Goal: Task Accomplishment & Management: Complete application form

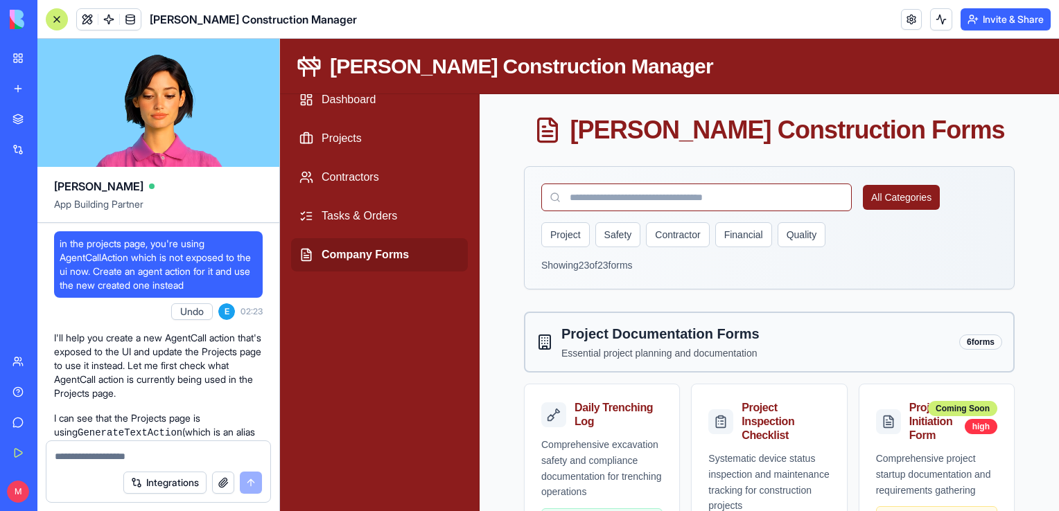
scroll to position [17134, 0]
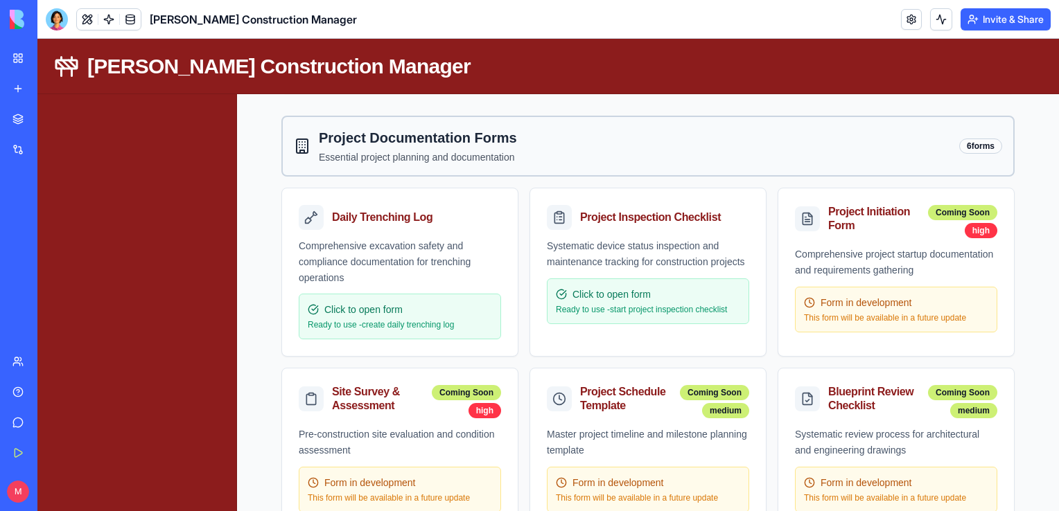
scroll to position [26, 0]
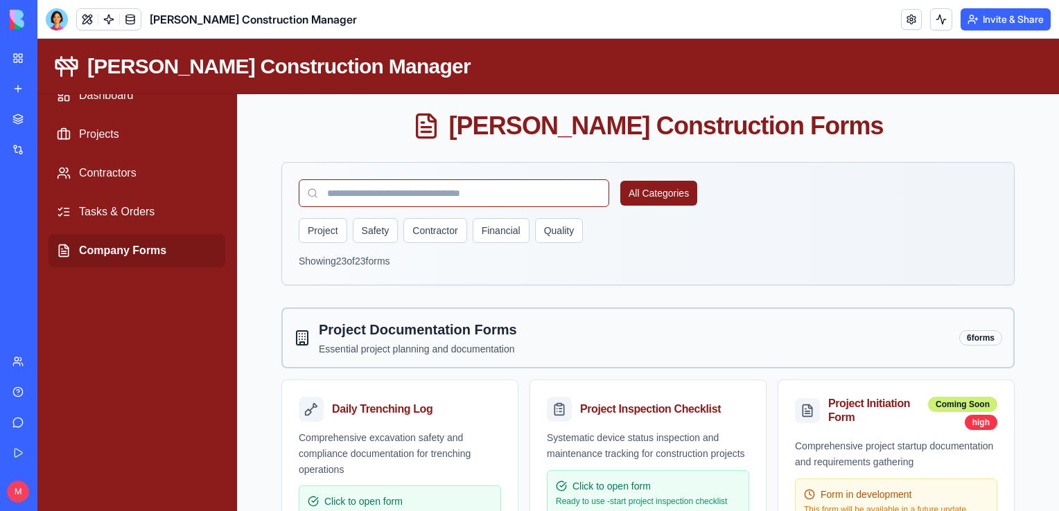
click at [666, 206] on div "All Categories" at bounding box center [648, 193] width 698 height 28
click at [667, 197] on button "All Categories" at bounding box center [658, 193] width 77 height 25
click at [129, 249] on link "Company Forms" at bounding box center [137, 250] width 177 height 33
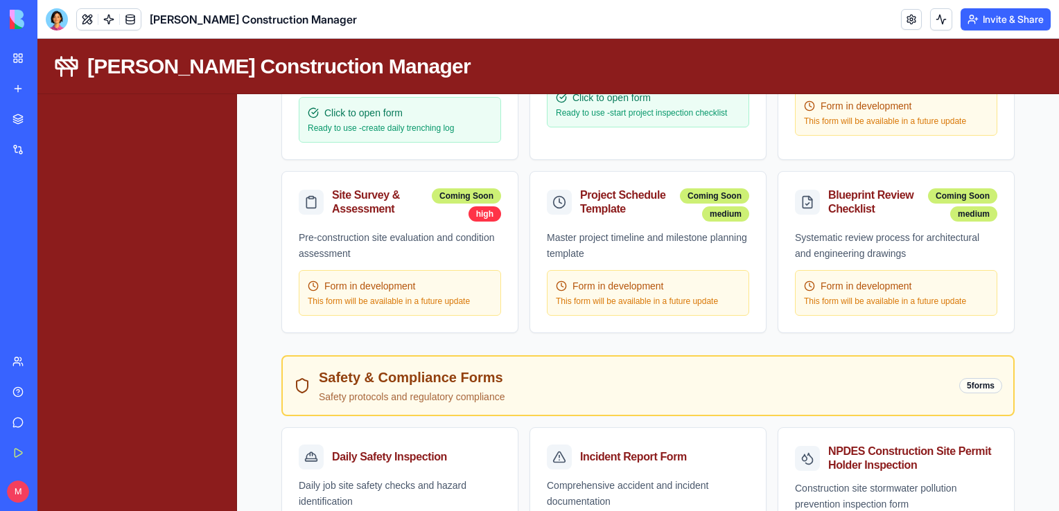
scroll to position [0, 0]
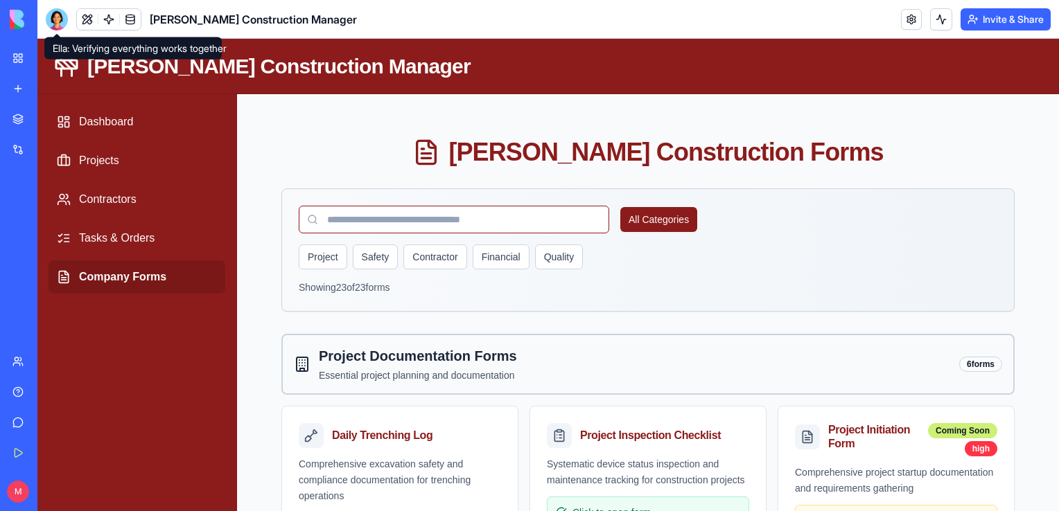
click at [58, 24] on div at bounding box center [57, 19] width 22 height 22
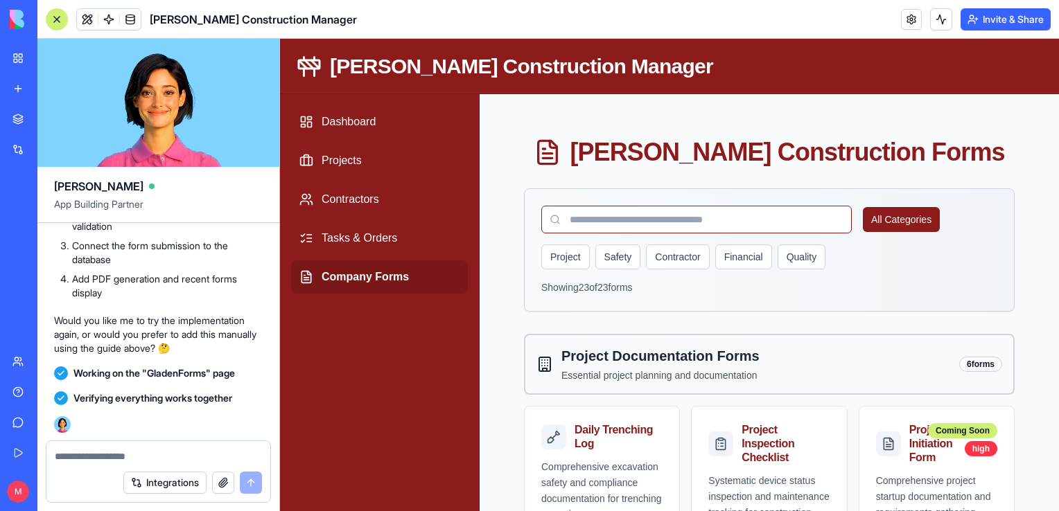
scroll to position [18555, 0]
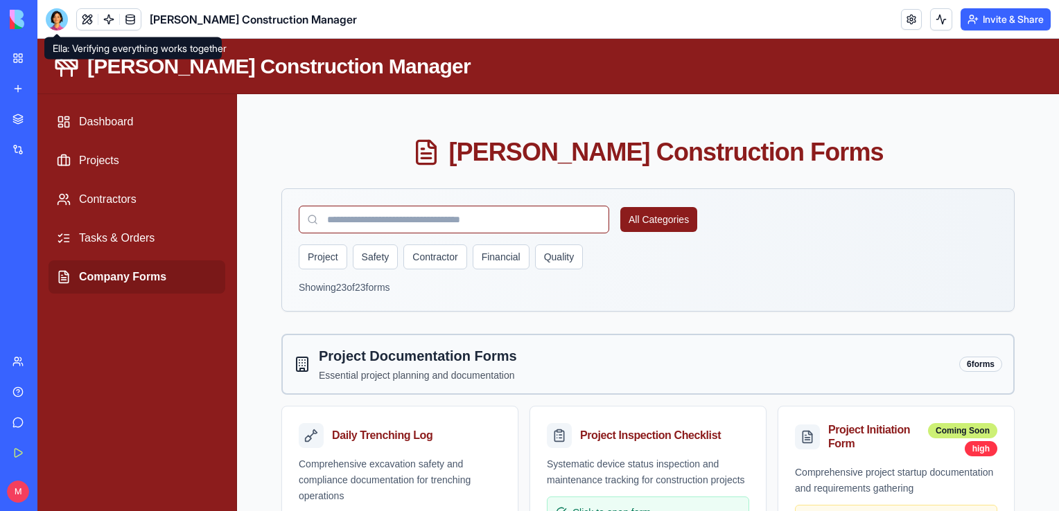
click at [52, 25] on div at bounding box center [57, 19] width 22 height 22
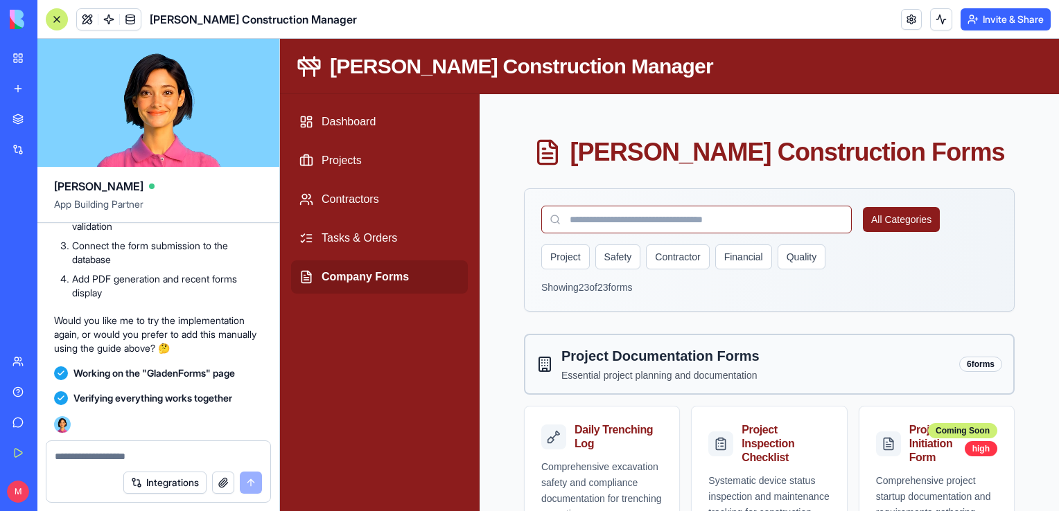
click at [85, 457] on textarea at bounding box center [158, 457] width 207 height 14
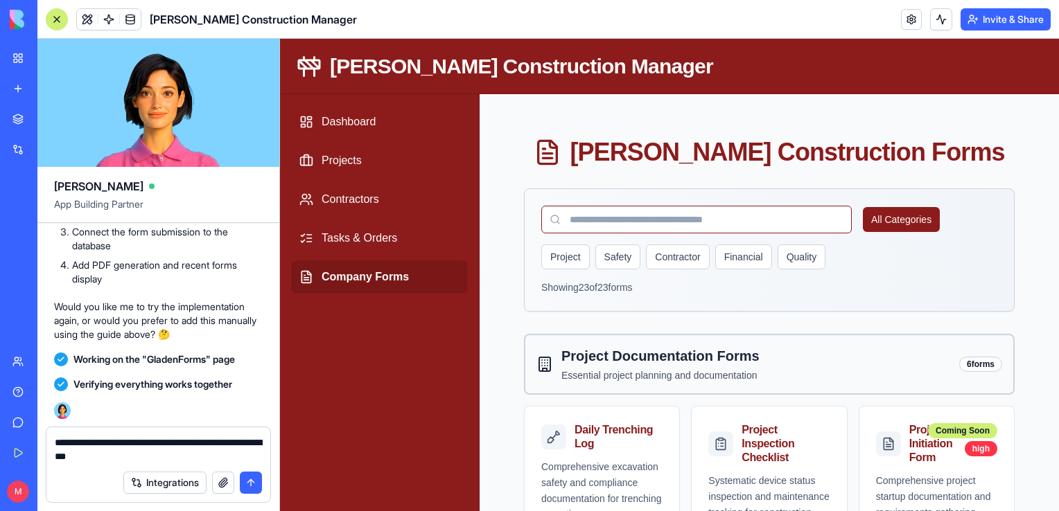
type textarea "**********"
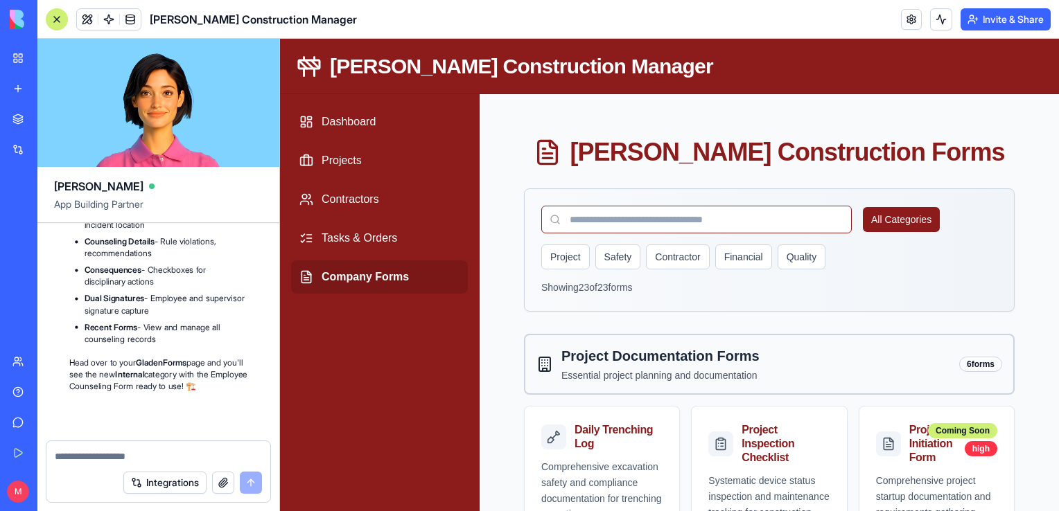
scroll to position [19472, 0]
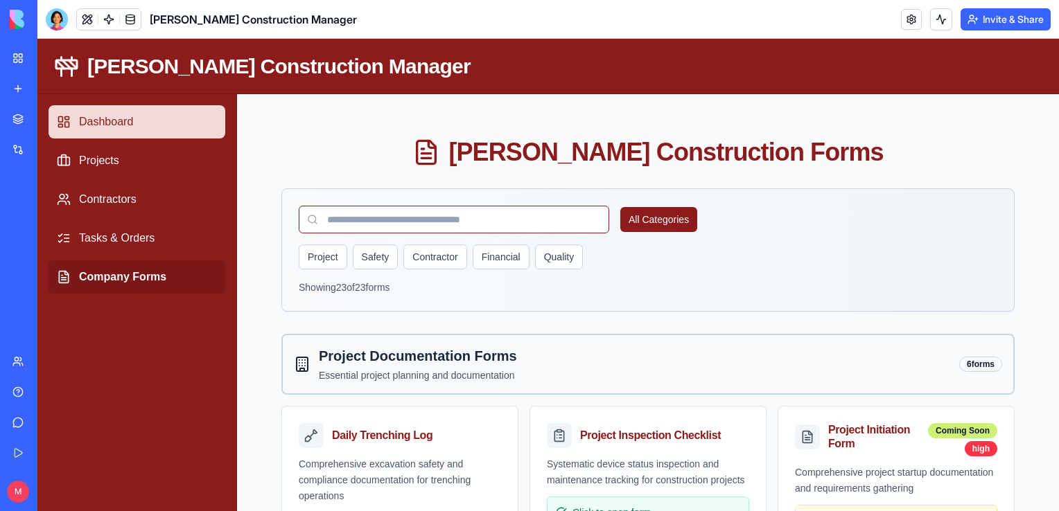
click at [112, 117] on link "Dashboard" at bounding box center [137, 121] width 177 height 33
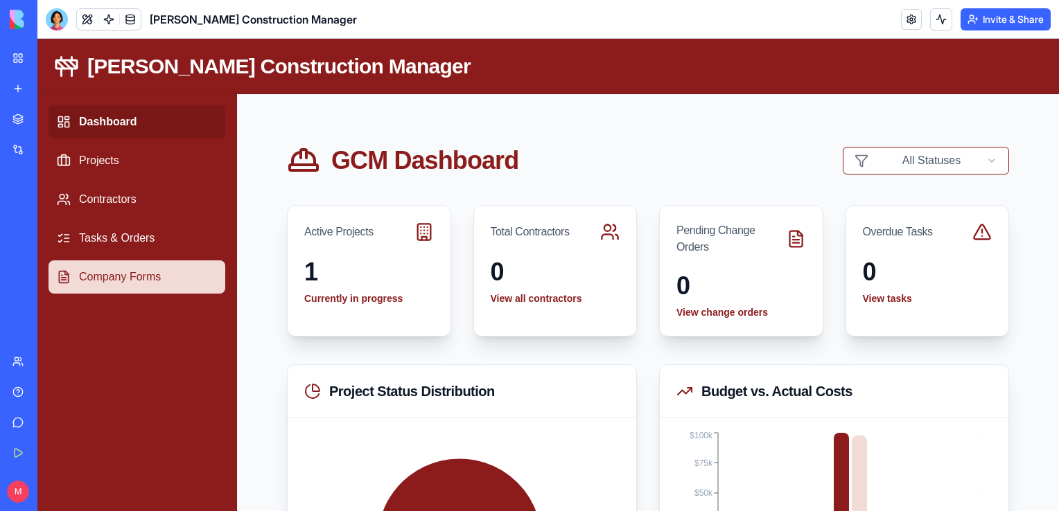
click at [118, 276] on link "Company Forms" at bounding box center [137, 277] width 177 height 33
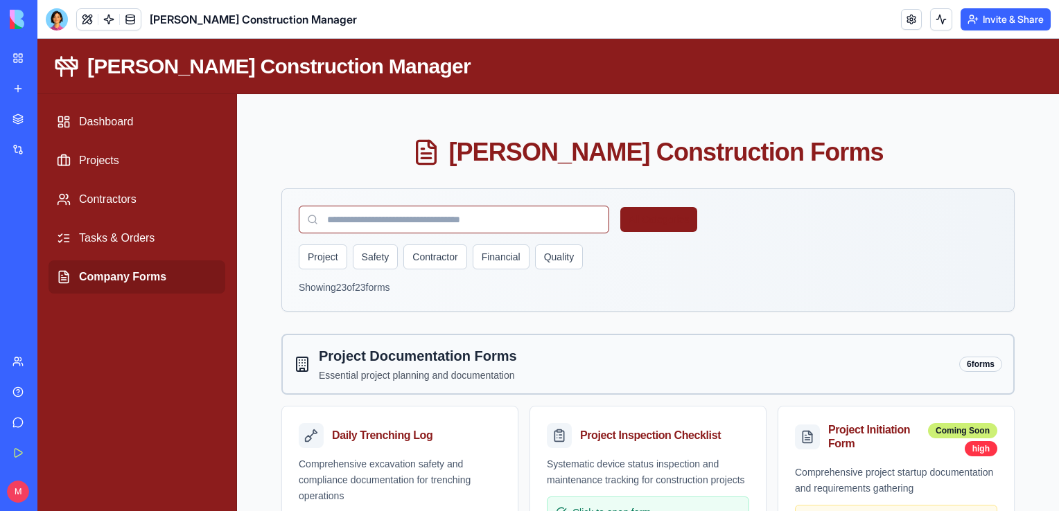
click at [650, 223] on button "All Categories" at bounding box center [658, 219] width 77 height 25
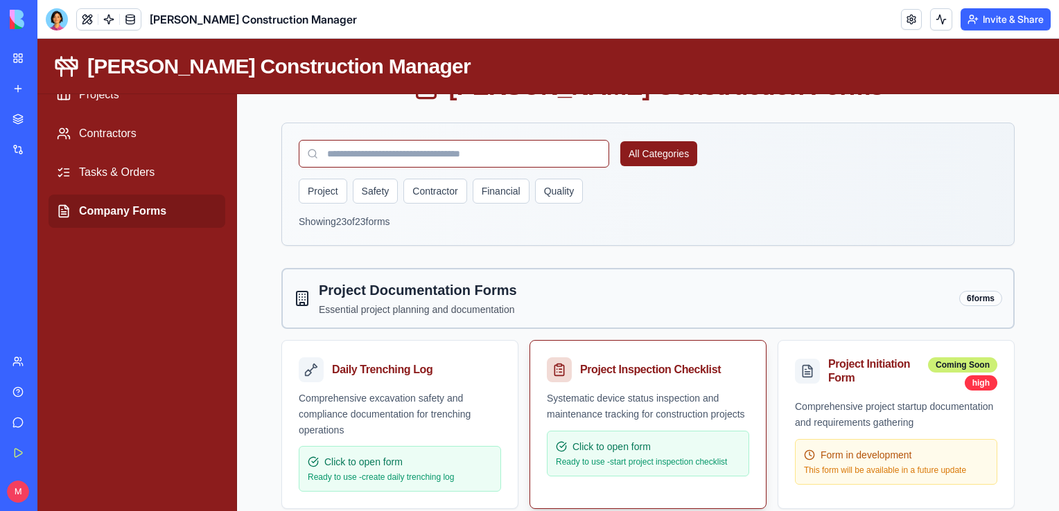
scroll to position [65, 0]
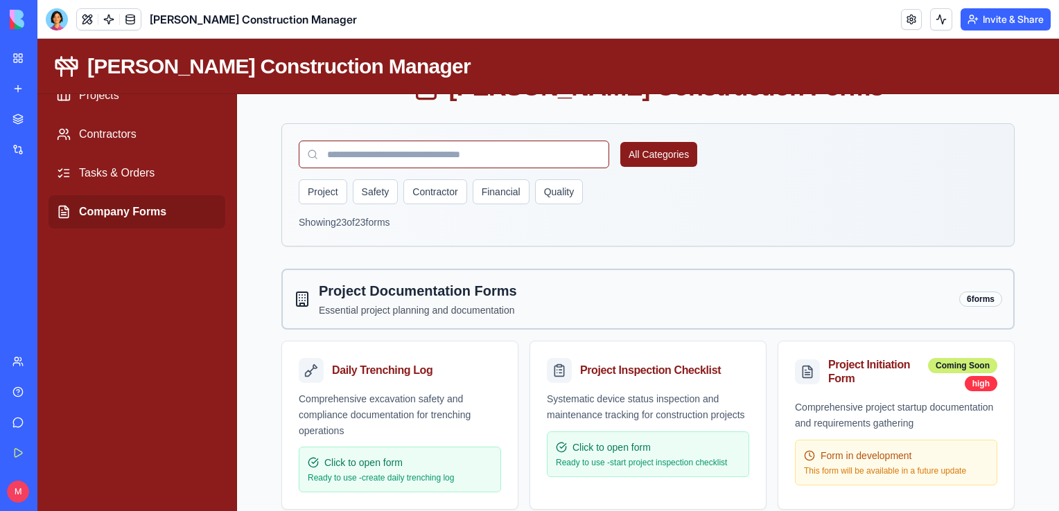
click at [55, 18] on div at bounding box center [57, 19] width 22 height 22
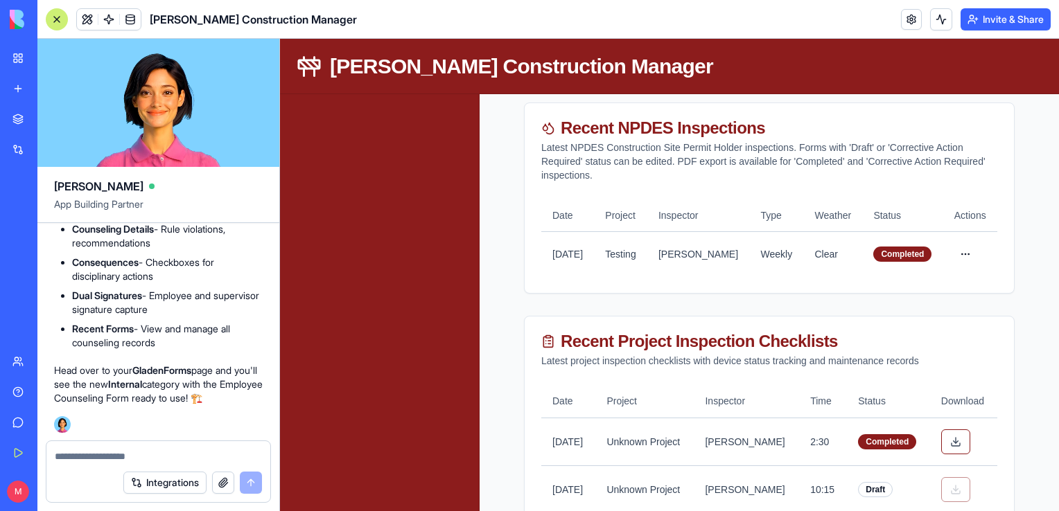
scroll to position [19433, 0]
click at [82, 463] on textarea at bounding box center [158, 457] width 207 height 14
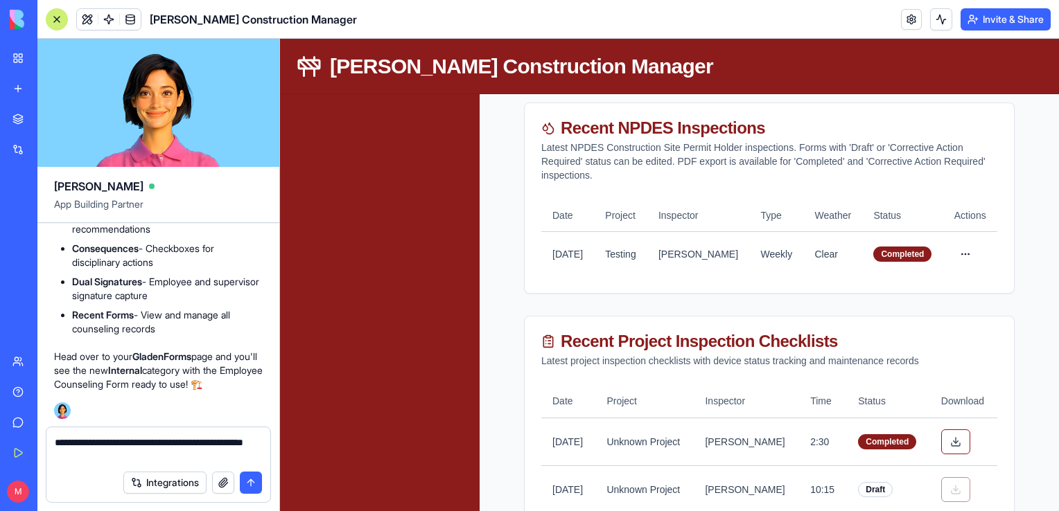
type textarea "**********"
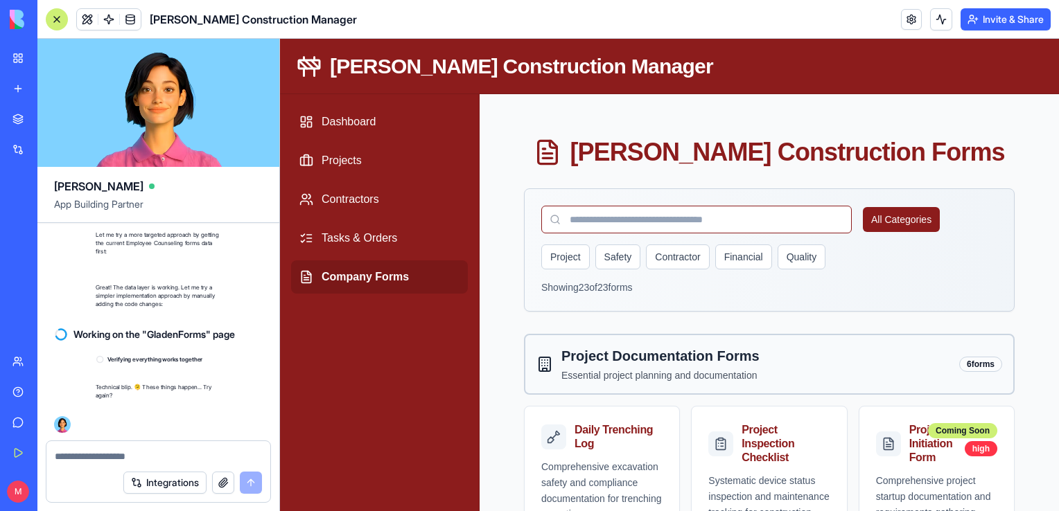
scroll to position [19854, 0]
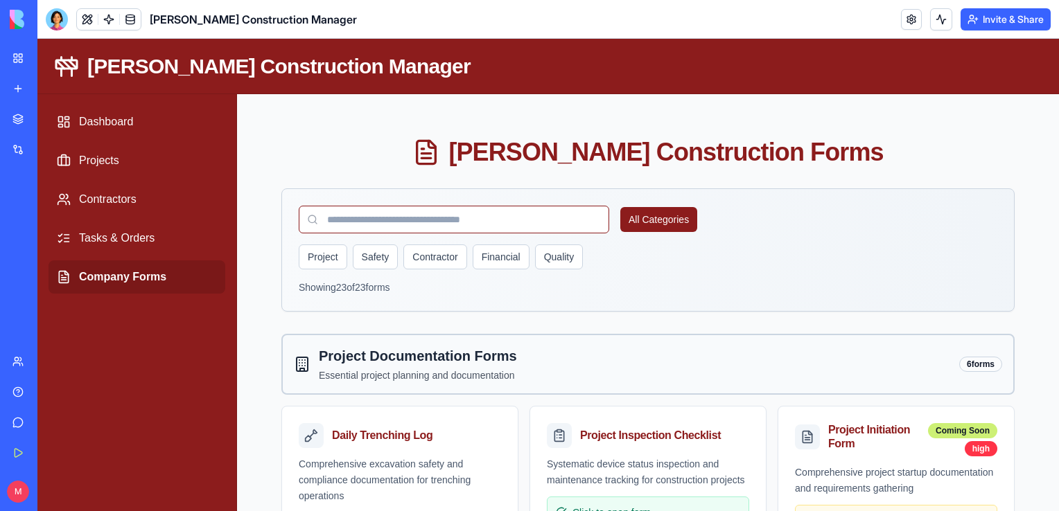
drag, startPoint x: 14, startPoint y: 0, endPoint x: 52, endPoint y: 35, distance: 51.5
click at [52, 35] on header "[PERSON_NAME] Construction Manager Invite & Share" at bounding box center [547, 19] width 1021 height 39
click at [53, 29] on div at bounding box center [57, 19] width 22 height 22
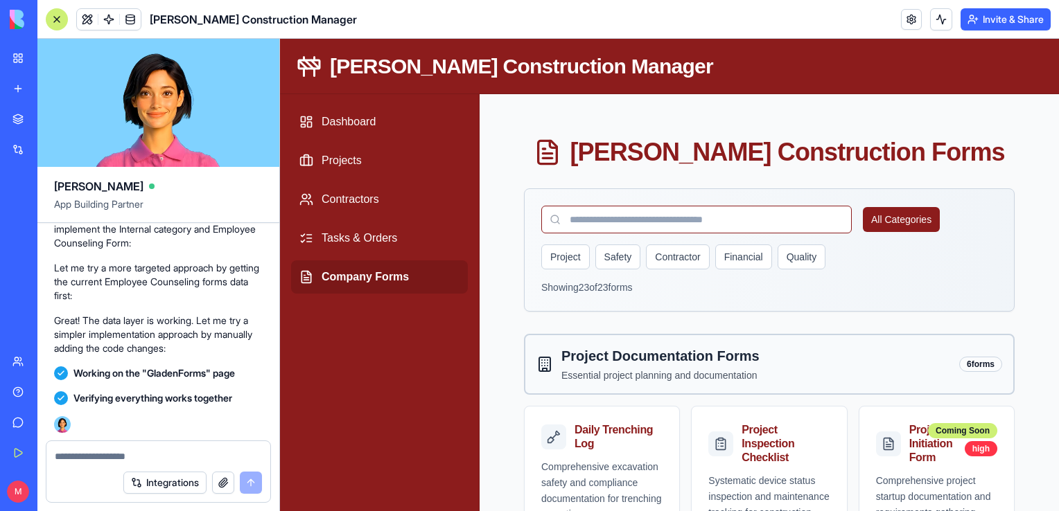
click at [119, 452] on textarea at bounding box center [158, 457] width 207 height 14
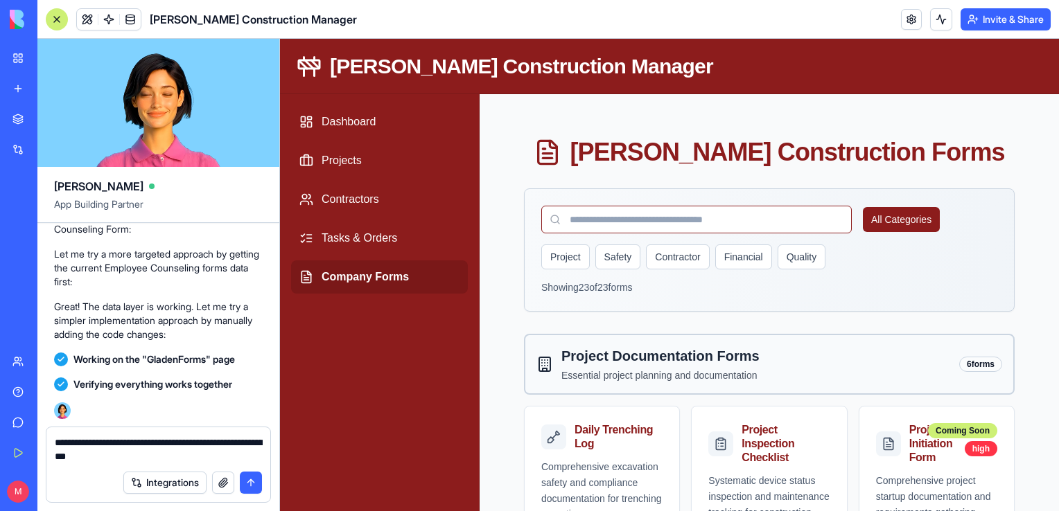
type textarea "**********"
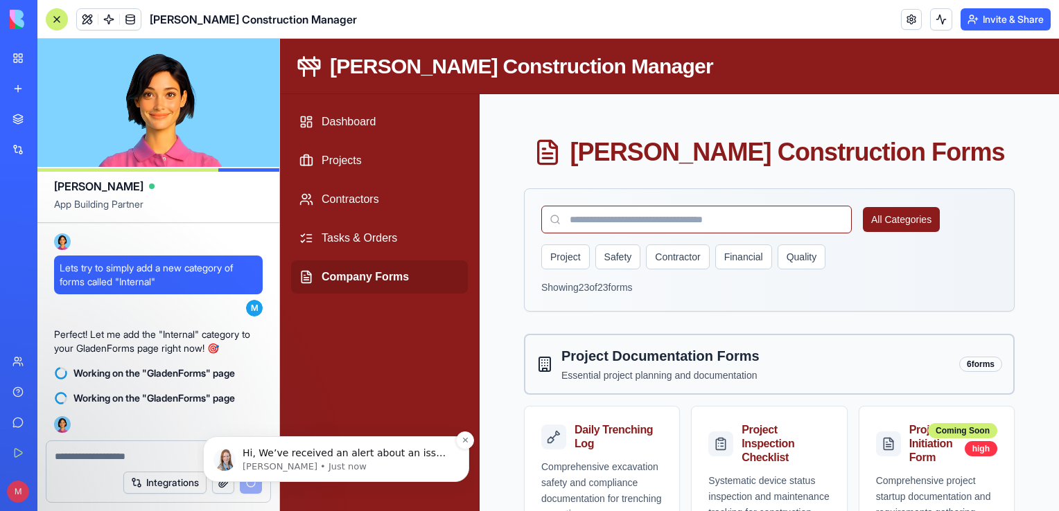
click at [366, 461] on p "[PERSON_NAME] • Just now" at bounding box center [347, 467] width 209 height 12
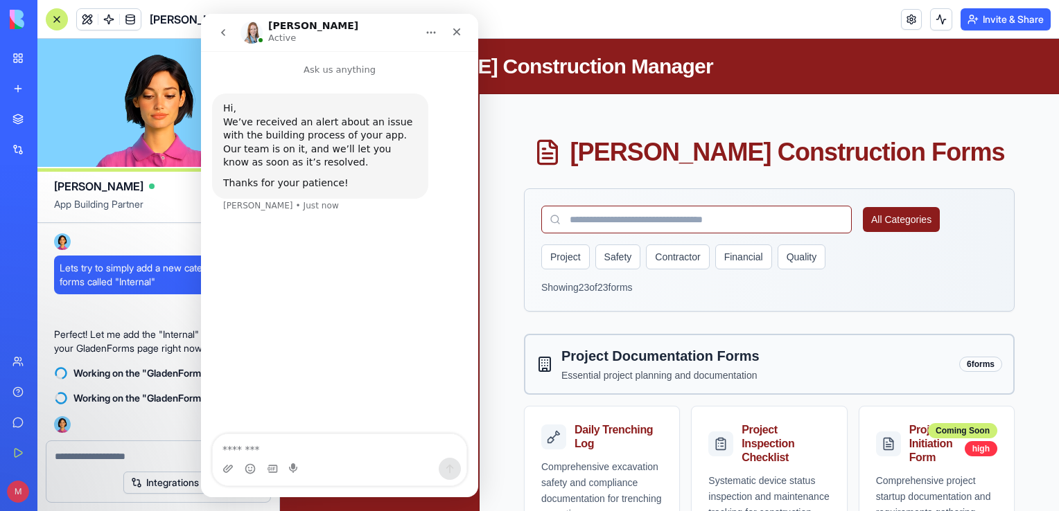
click at [266, 443] on textarea "Message…" at bounding box center [340, 446] width 254 height 24
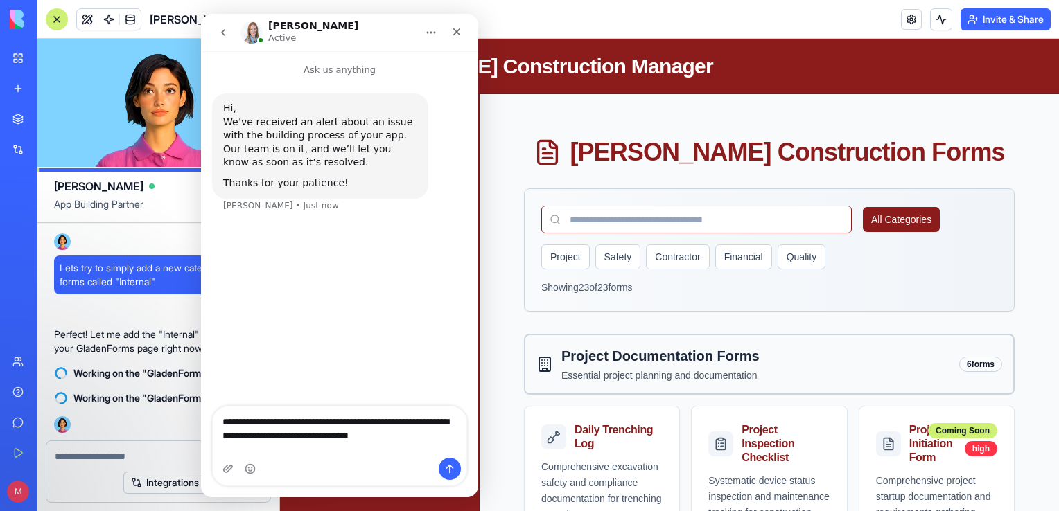
type textarea "**********"
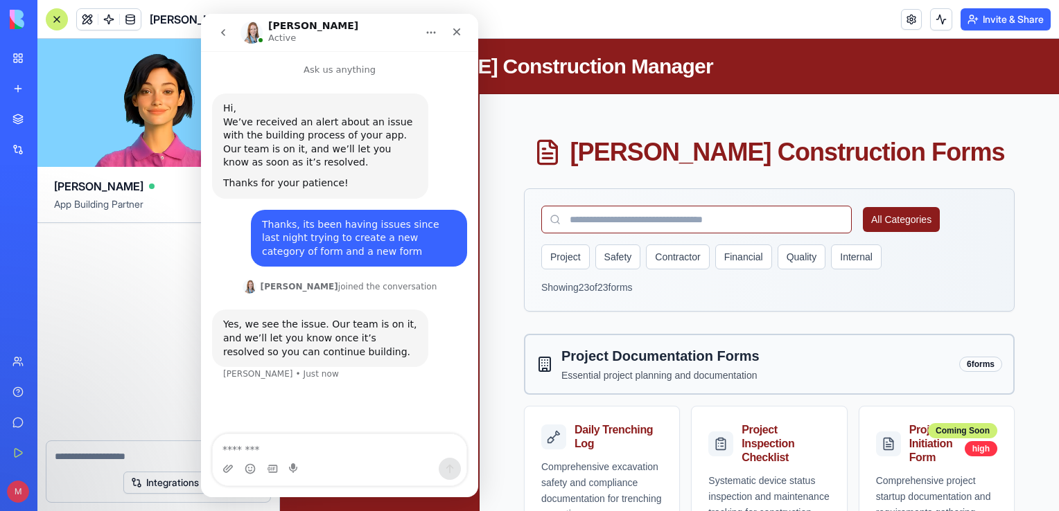
scroll to position [30993, 0]
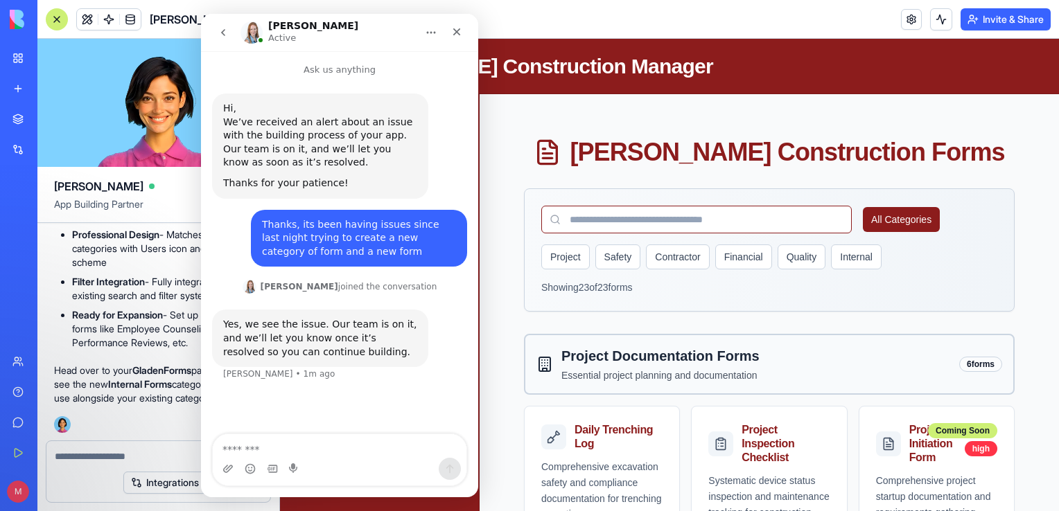
click at [267, 441] on textarea "Message…" at bounding box center [340, 446] width 254 height 24
click at [247, 463] on div "Intercom messenger" at bounding box center [250, 469] width 11 height 22
click at [249, 469] on icon "Emoji picker" at bounding box center [250, 469] width 11 height 11
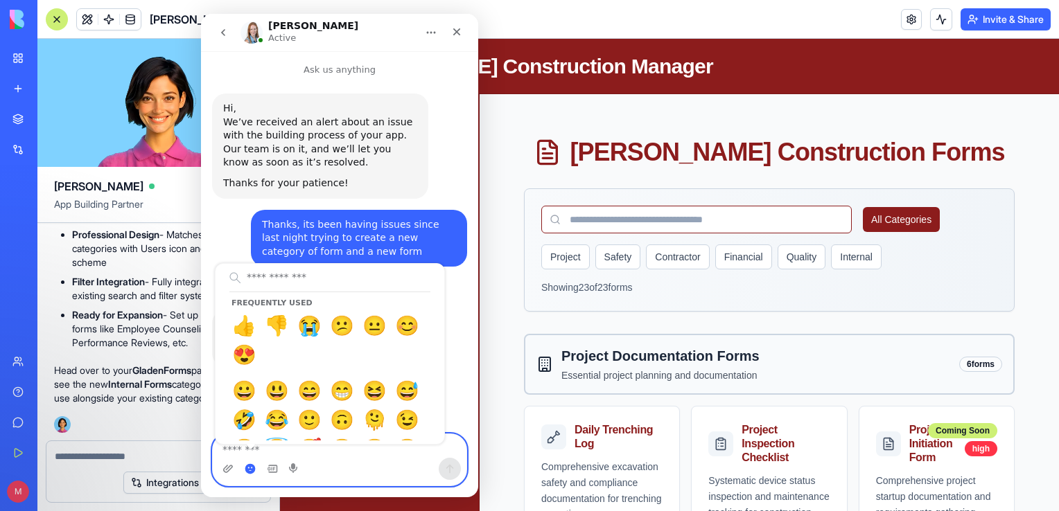
click at [249, 469] on circle "Emoji picker" at bounding box center [249, 468] width 9 height 9
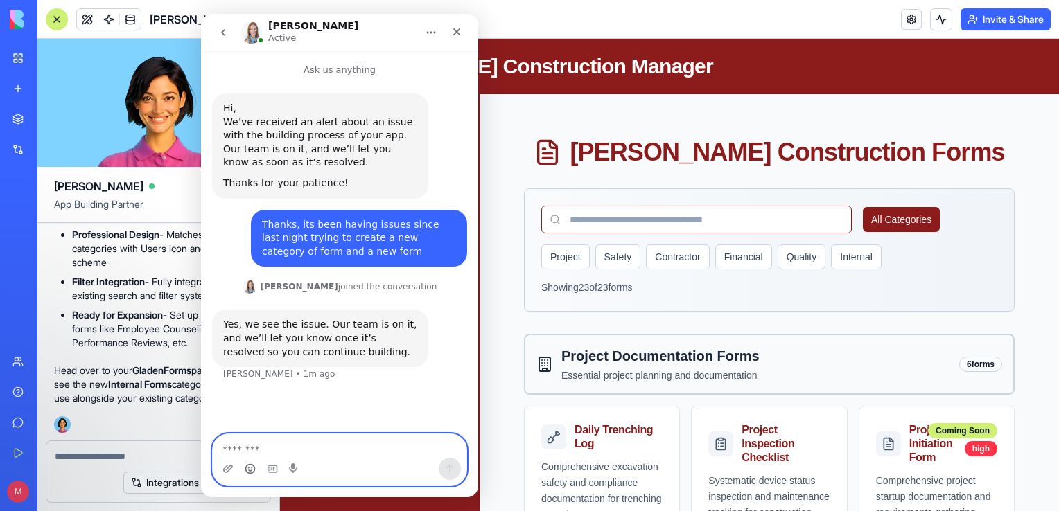
click at [249, 469] on icon "Emoji picker" at bounding box center [250, 469] width 11 height 11
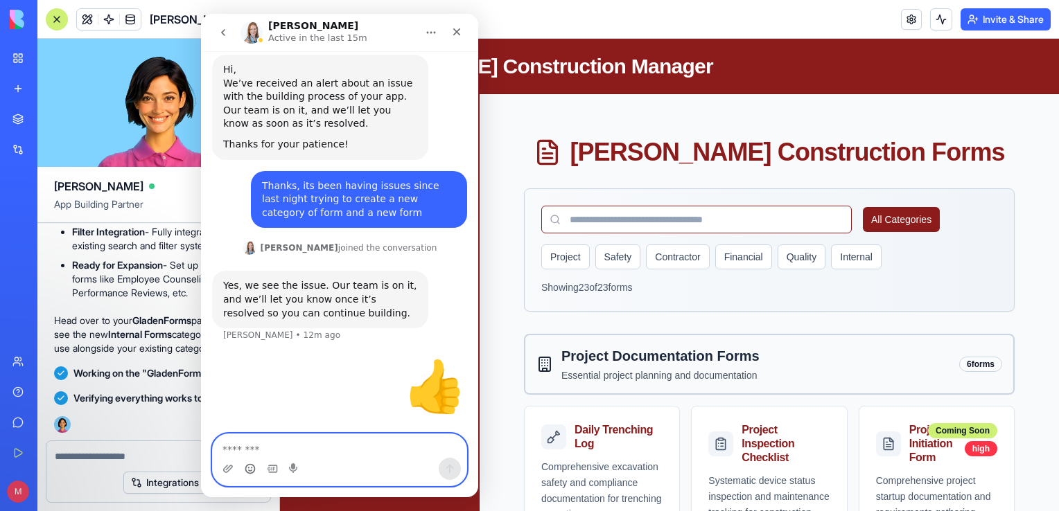
scroll to position [30893, 0]
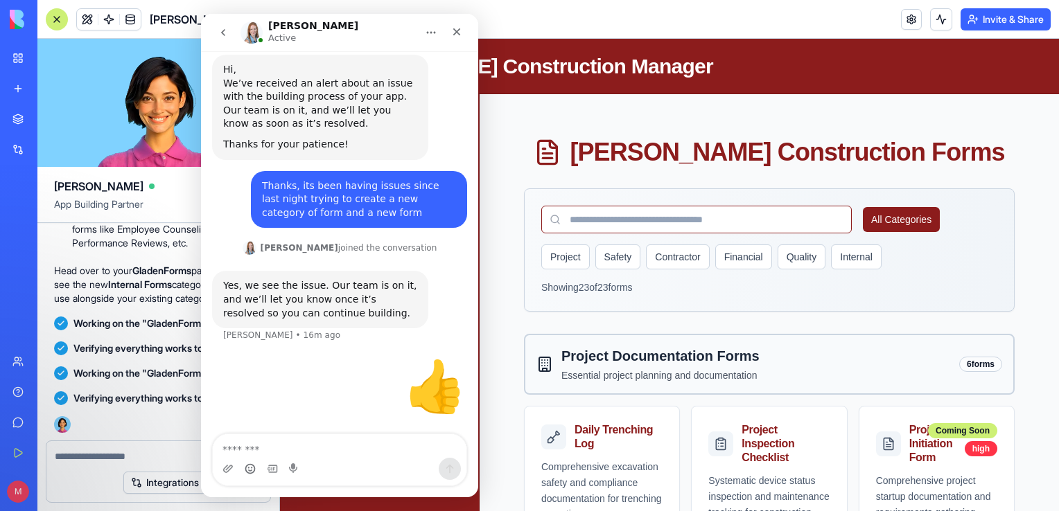
click at [247, 331] on div "[PERSON_NAME] • 16m ago" at bounding box center [281, 335] width 117 height 8
click at [459, 38] on div "Close" at bounding box center [456, 31] width 25 height 25
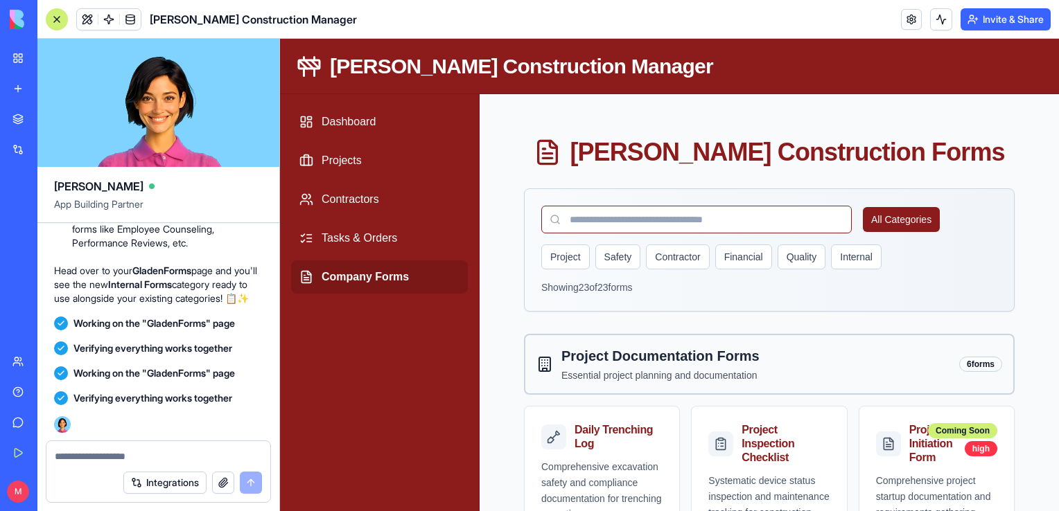
scroll to position [39, 0]
